Goal: Task Accomplishment & Management: Use online tool/utility

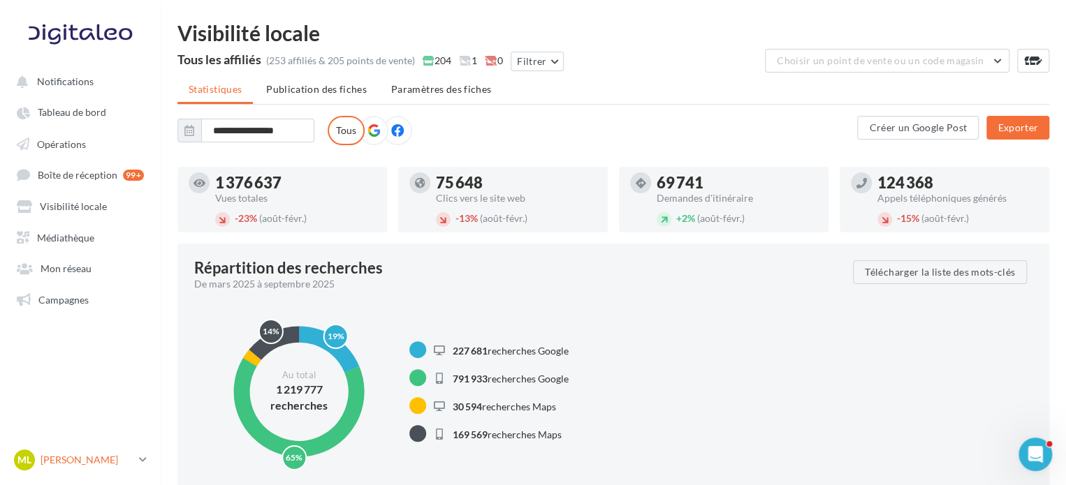
click at [98, 468] on div "[PERSON_NAME] [PERSON_NAME] gest-leraymartin" at bounding box center [73, 460] width 119 height 21
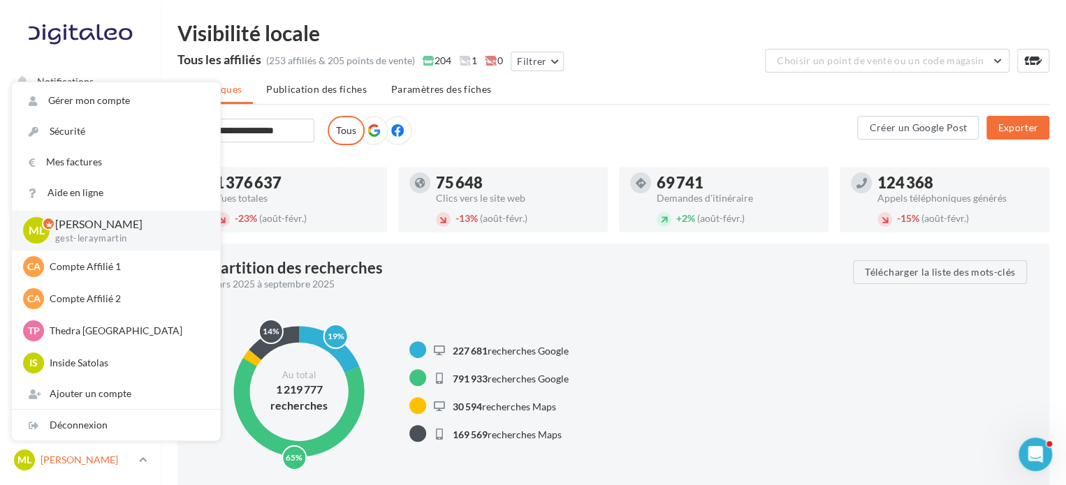
click at [98, 468] on div "ML [PERSON_NAME] gest-leraymartin" at bounding box center [73, 460] width 119 height 21
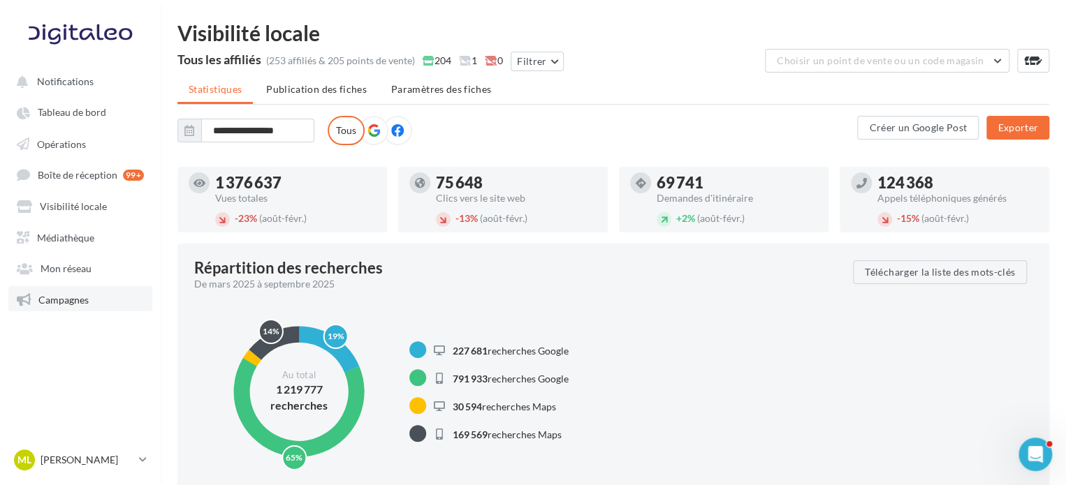
click at [83, 304] on span "Campagnes" at bounding box center [63, 299] width 50 height 12
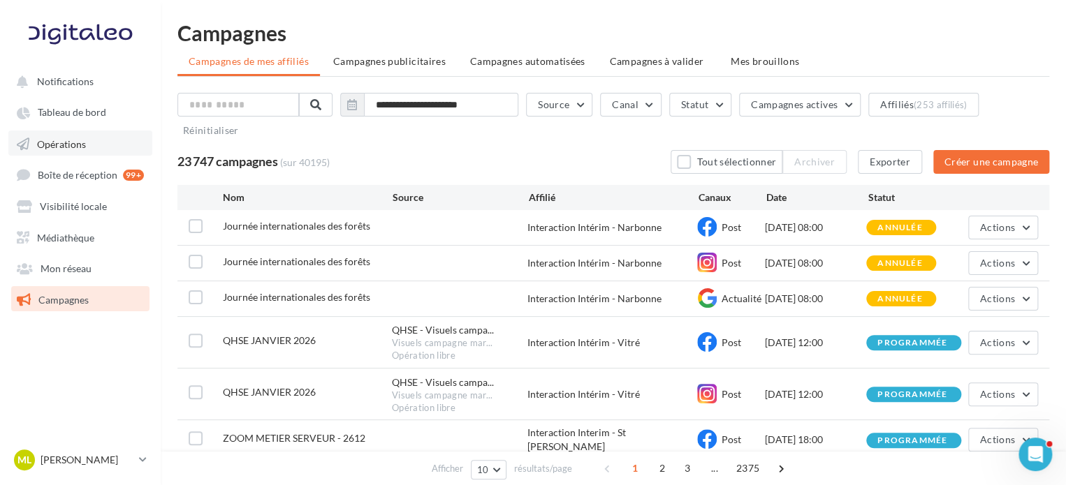
click at [81, 143] on span "Opérations" at bounding box center [61, 144] width 49 height 12
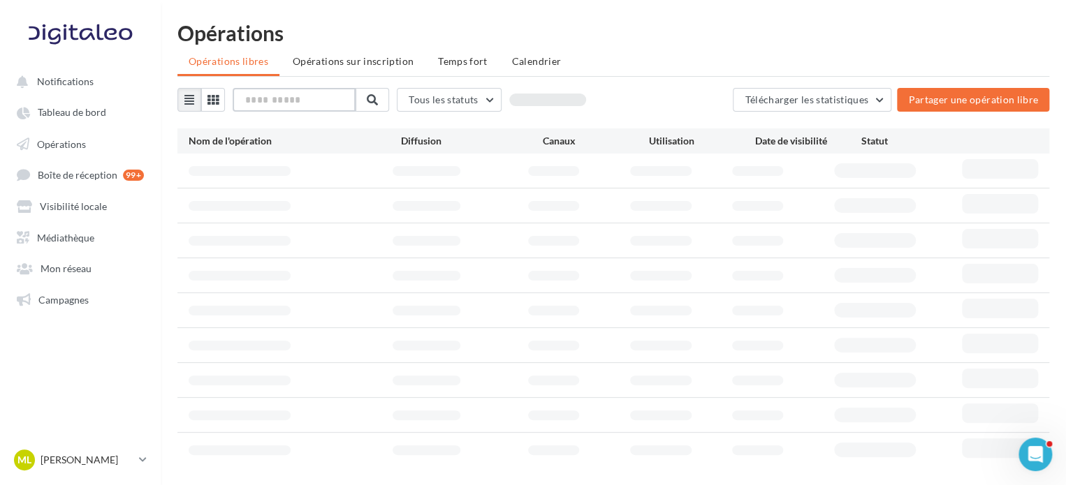
click at [266, 106] on input "text" at bounding box center [294, 100] width 123 height 24
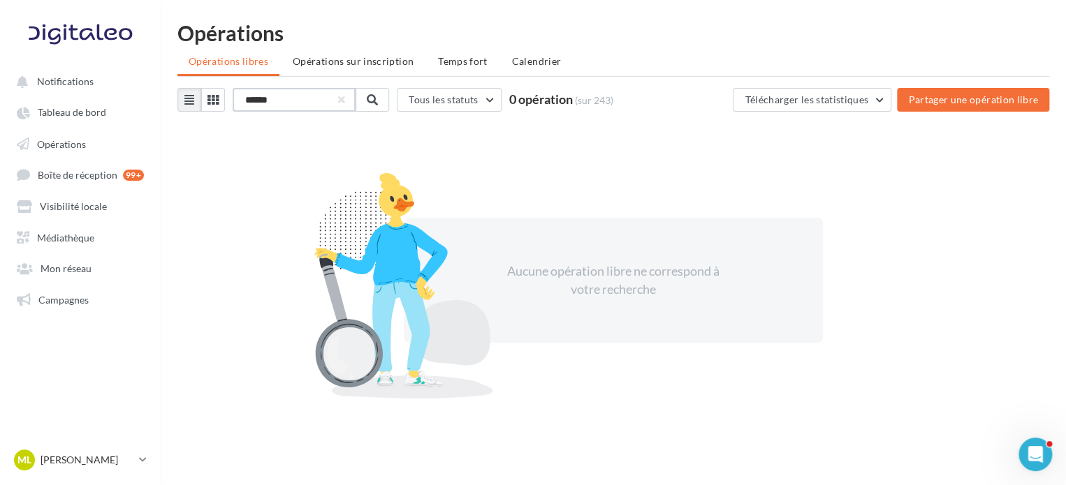
click at [275, 105] on input "******" at bounding box center [294, 100] width 123 height 24
click at [112, 463] on p "[PERSON_NAME]" at bounding box center [87, 460] width 93 height 14
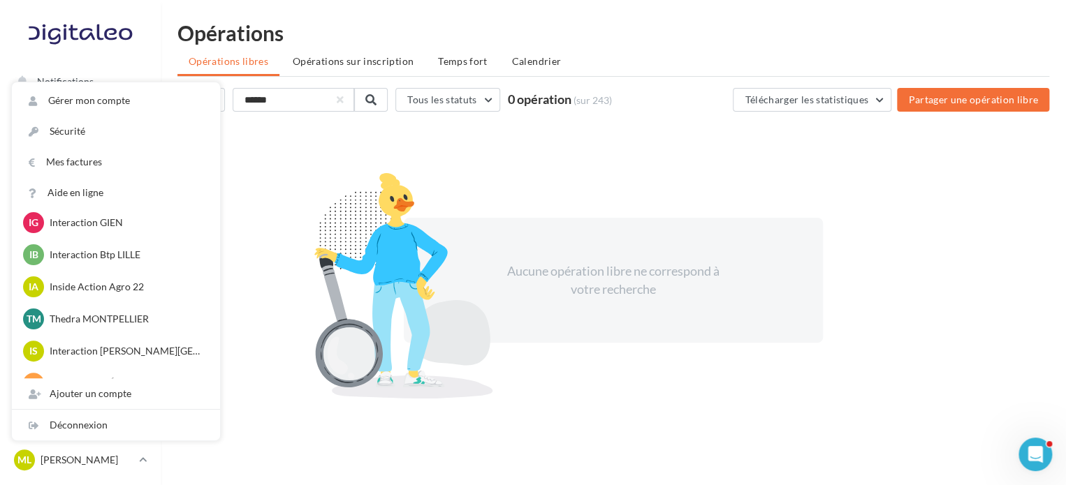
scroll to position [489, 0]
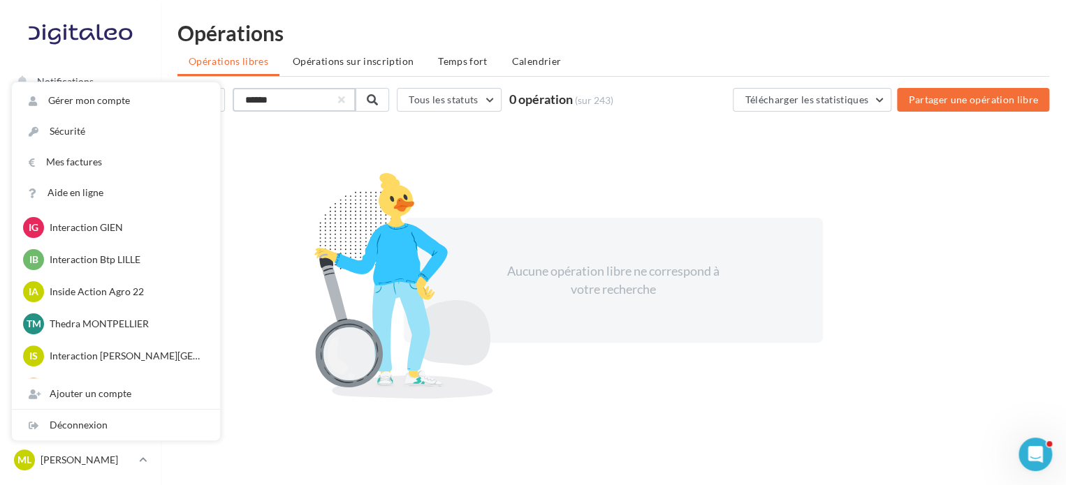
click at [297, 108] on input "******" at bounding box center [294, 100] width 123 height 24
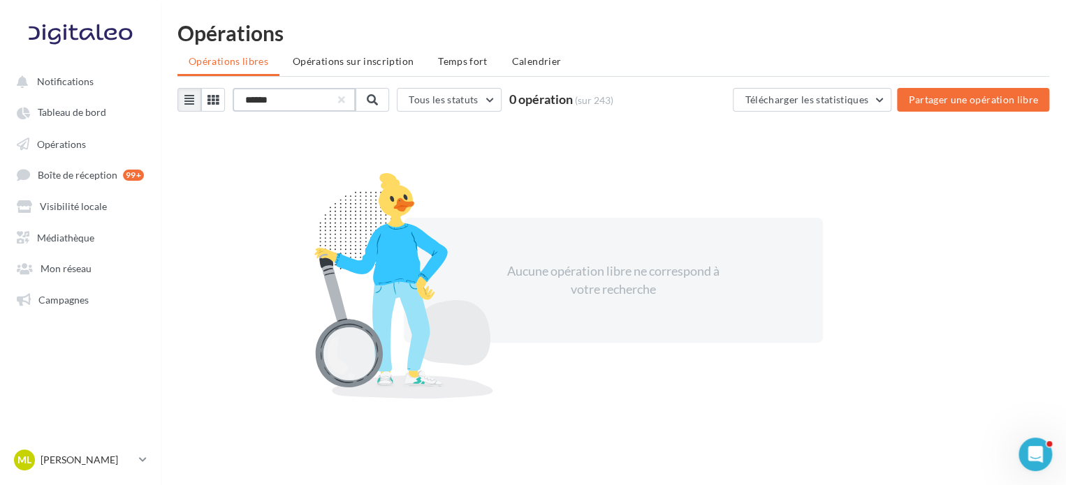
click at [297, 108] on input "******" at bounding box center [294, 100] width 123 height 24
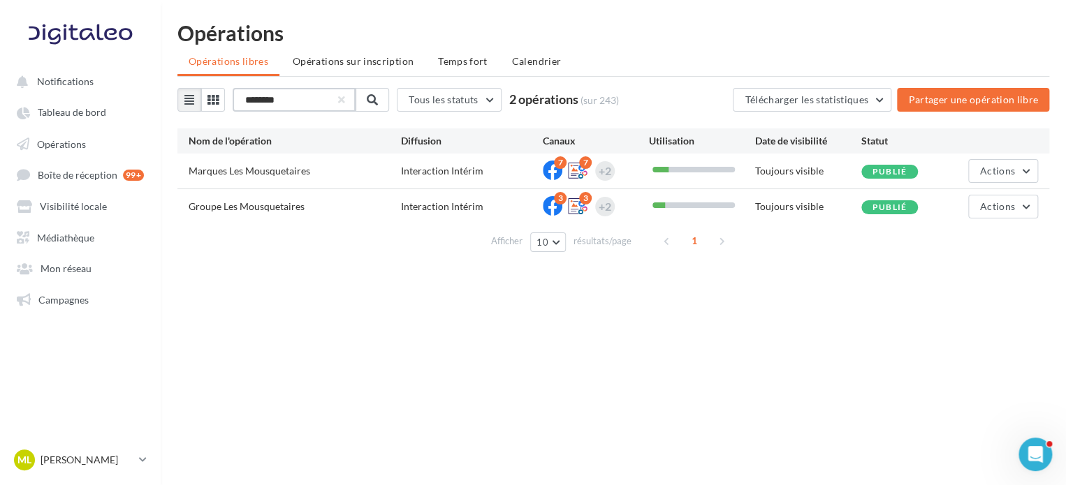
type input "********"
click at [994, 152] on div "Nom de l'opération Diffusion Canaux Utilisation Date de visibilité Statut" at bounding box center [613, 140] width 872 height 25
click at [997, 162] on button "Actions" at bounding box center [1003, 171] width 70 height 24
click at [971, 198] on button "Editer" at bounding box center [968, 204] width 140 height 36
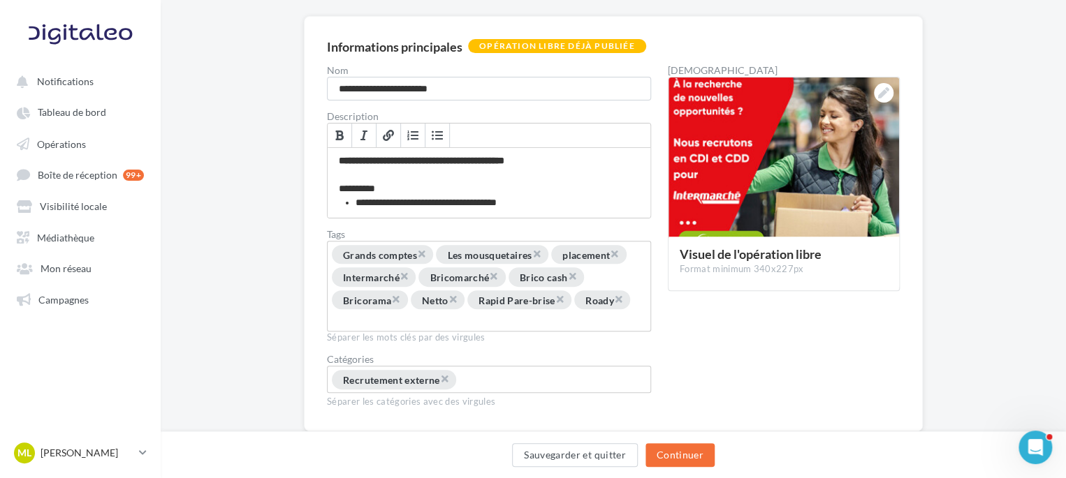
scroll to position [135, 0]
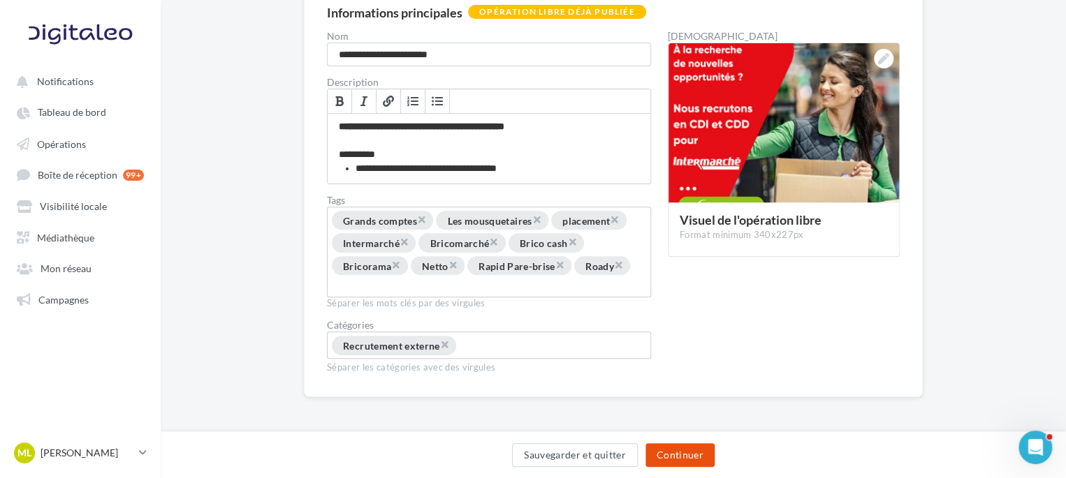
click at [705, 460] on button "Continuer" at bounding box center [679, 455] width 69 height 24
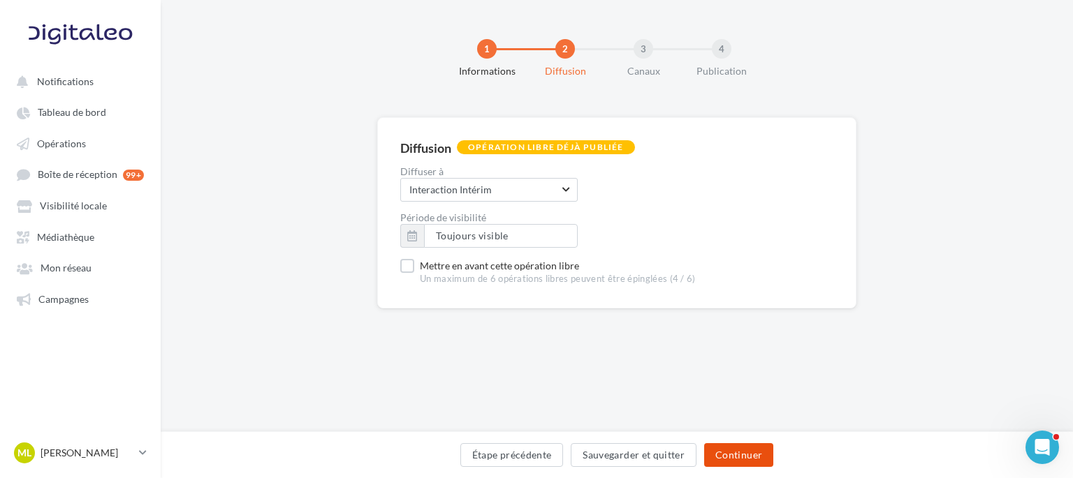
click at [726, 449] on button "Continuer" at bounding box center [738, 455] width 69 height 24
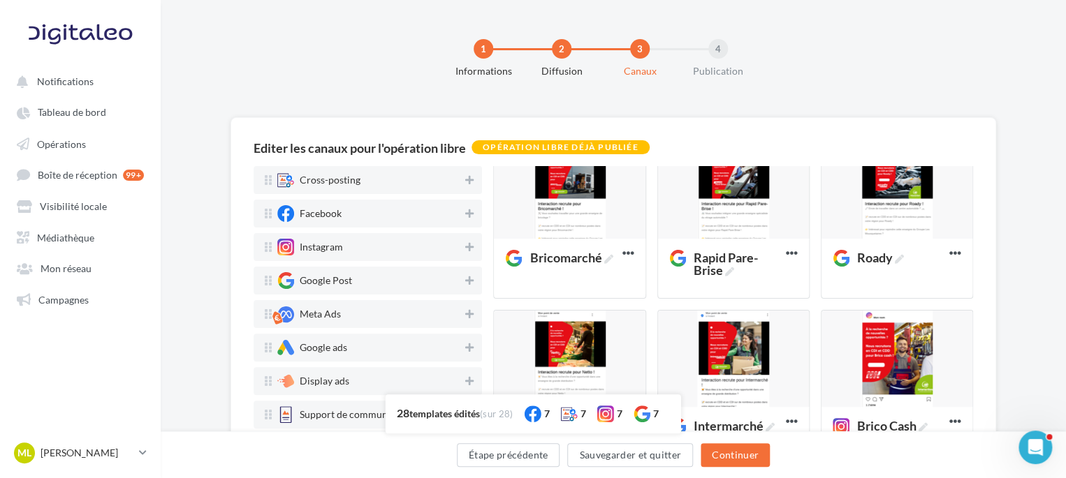
scroll to position [210, 0]
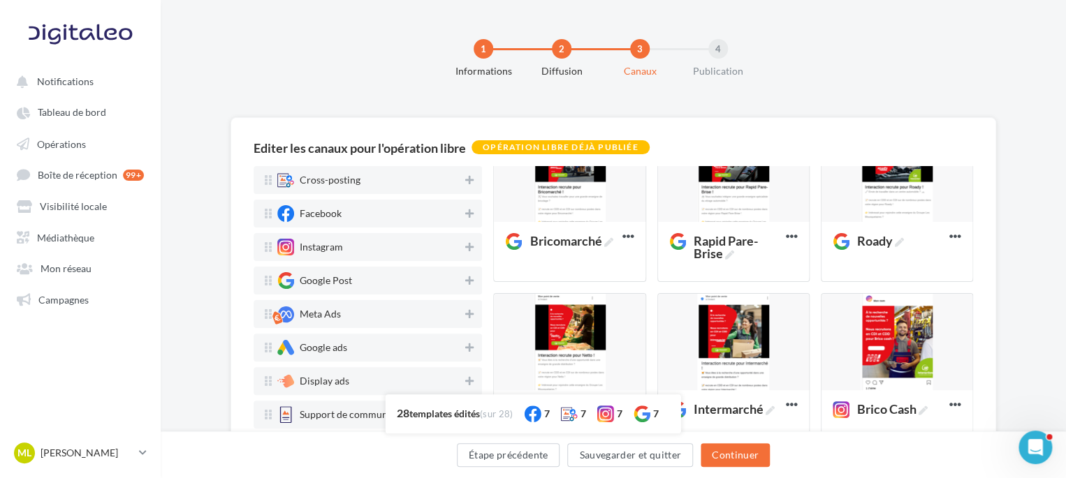
click at [977, 67] on div "1 Informations 2 Diffusion 3 Canaux 4 Publication" at bounding box center [635, 64] width 905 height 84
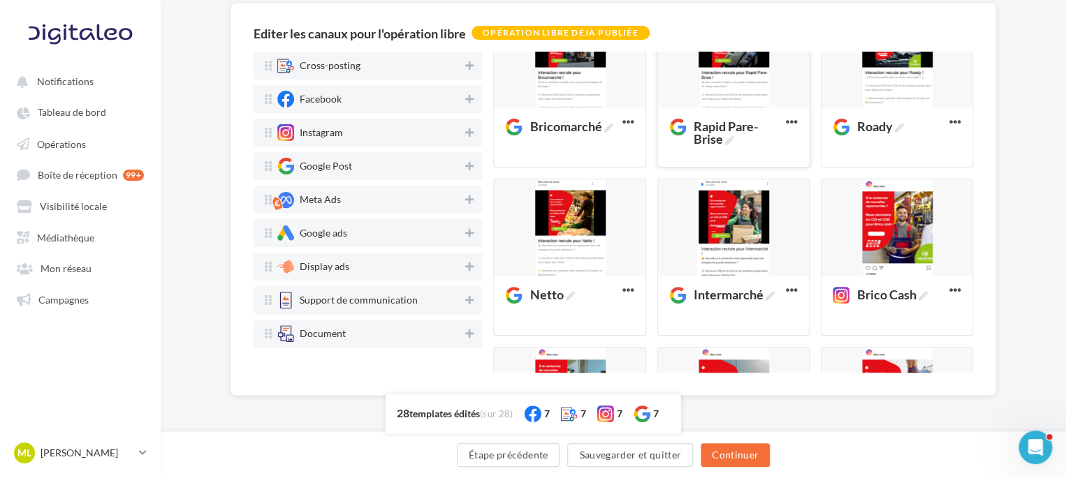
scroll to position [115, 0]
drag, startPoint x: 170, startPoint y: 339, endPoint x: 147, endPoint y: 413, distance: 76.9
click at [170, 339] on div "Editer les canaux pour l'opération libre Opération libre déjà publiée Cross-pos…" at bounding box center [613, 222] width 905 height 438
click at [131, 466] on link "ML [PERSON_NAME] gest-leraymartin" at bounding box center [80, 453] width 138 height 27
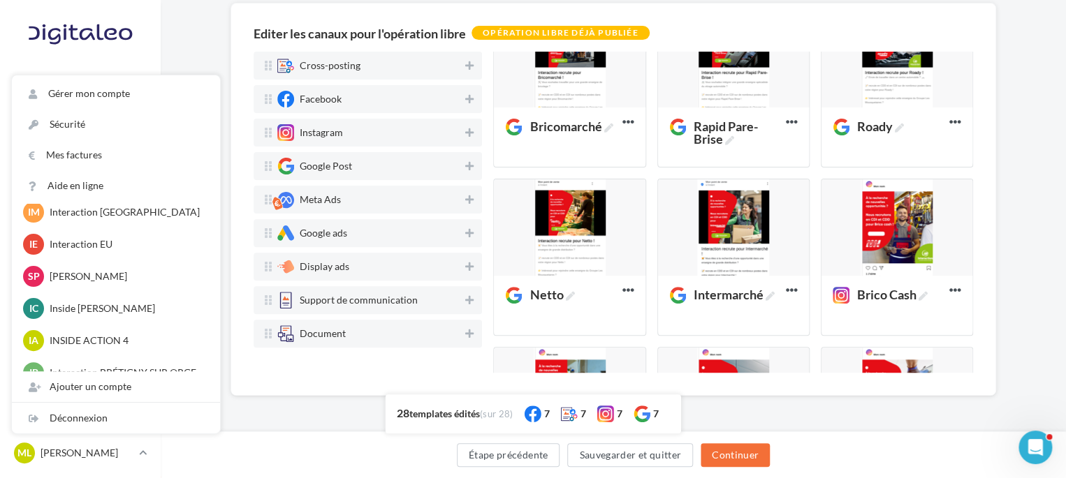
scroll to position [210, 0]
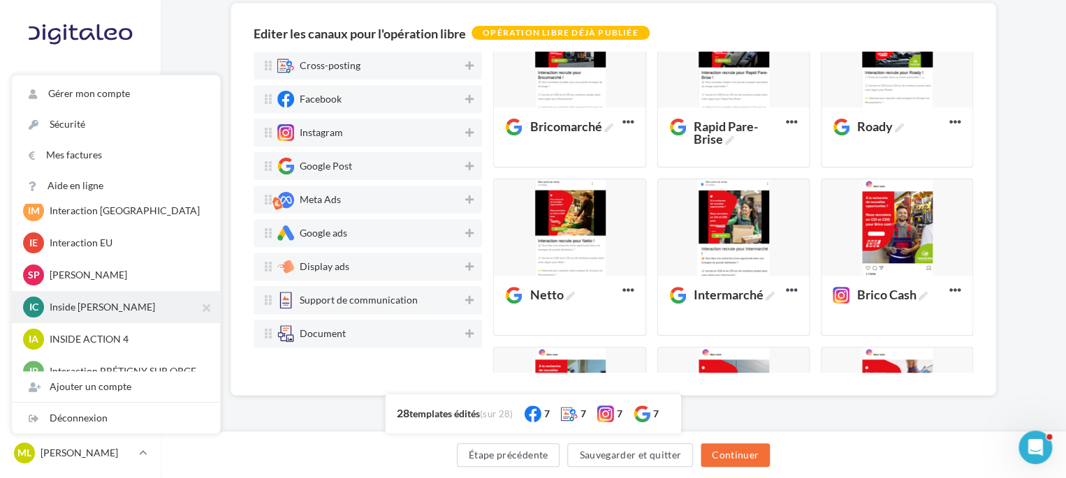
click at [124, 314] on p "Inside [PERSON_NAME]" at bounding box center [127, 307] width 154 height 14
